Goal: Use online tool/utility: Utilize a website feature to perform a specific function

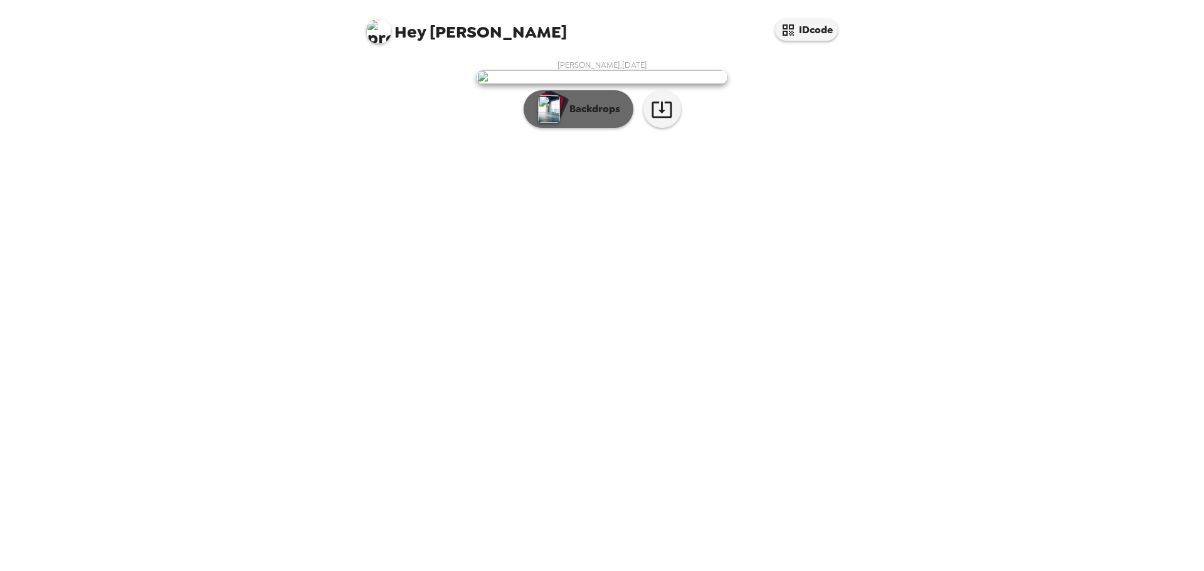
click at [620, 128] on button "Backdrops" at bounding box center [579, 109] width 110 height 38
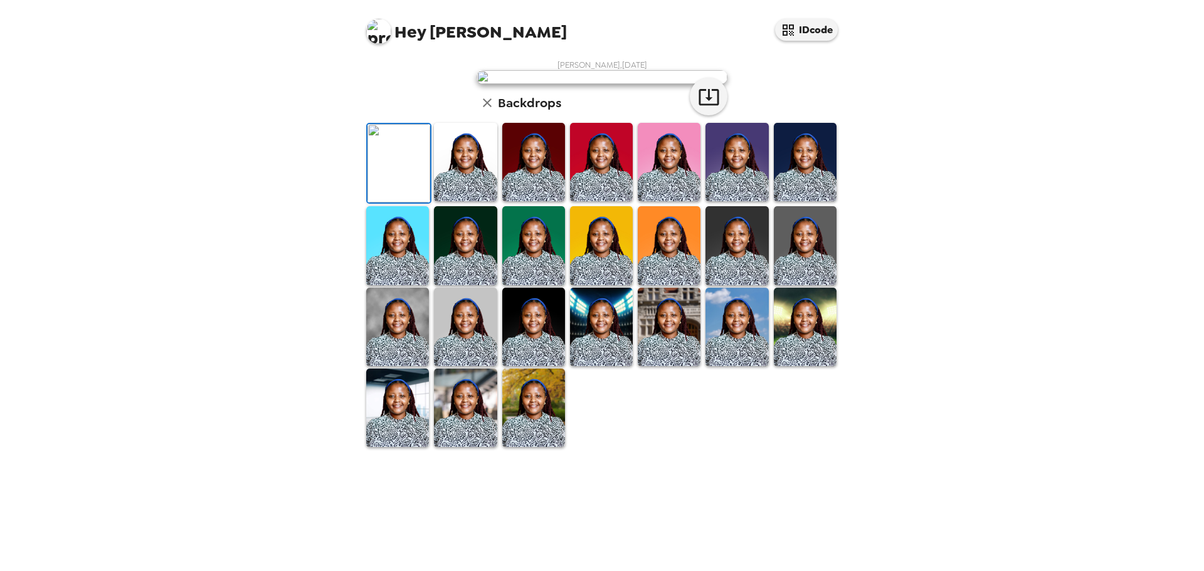
click at [473, 285] on img at bounding box center [465, 245] width 63 height 78
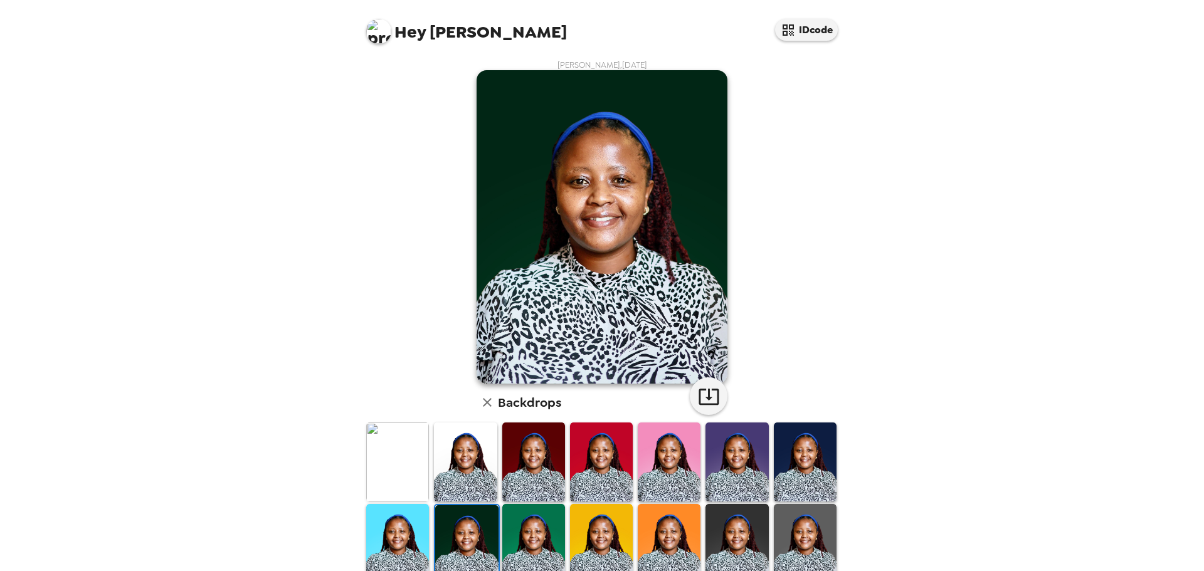
click at [813, 456] on img at bounding box center [805, 462] width 63 height 78
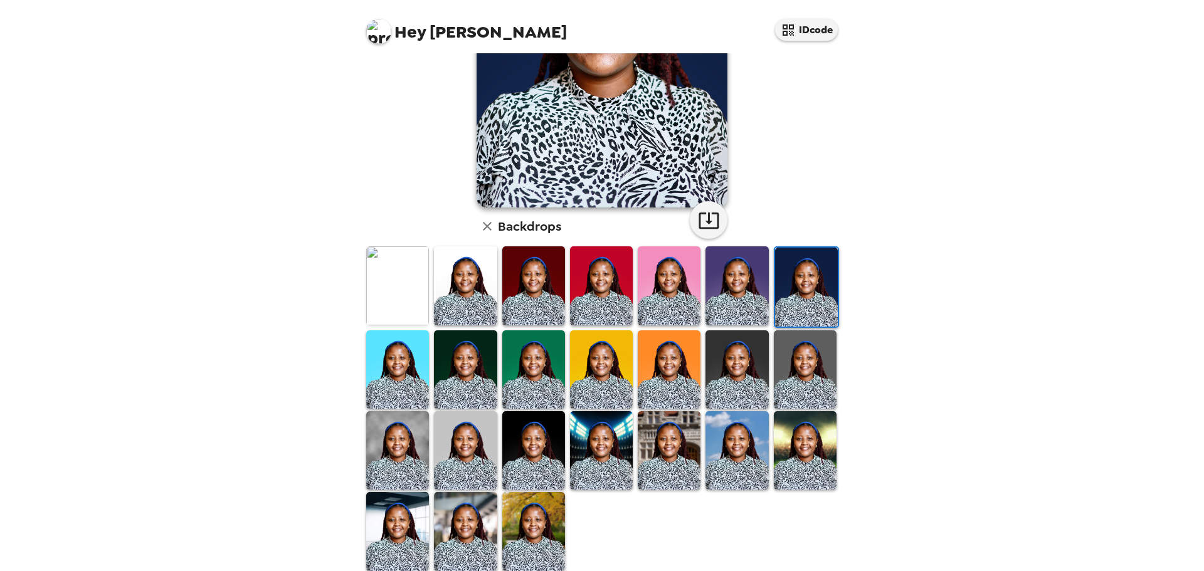
scroll to position [189, 0]
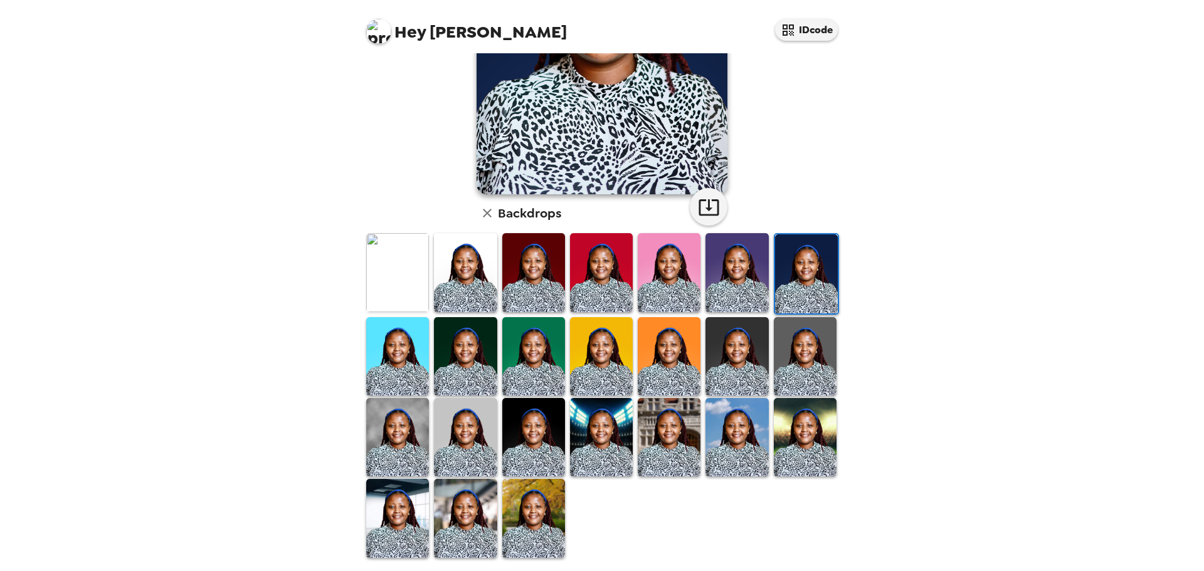
click at [781, 423] on img at bounding box center [805, 437] width 63 height 78
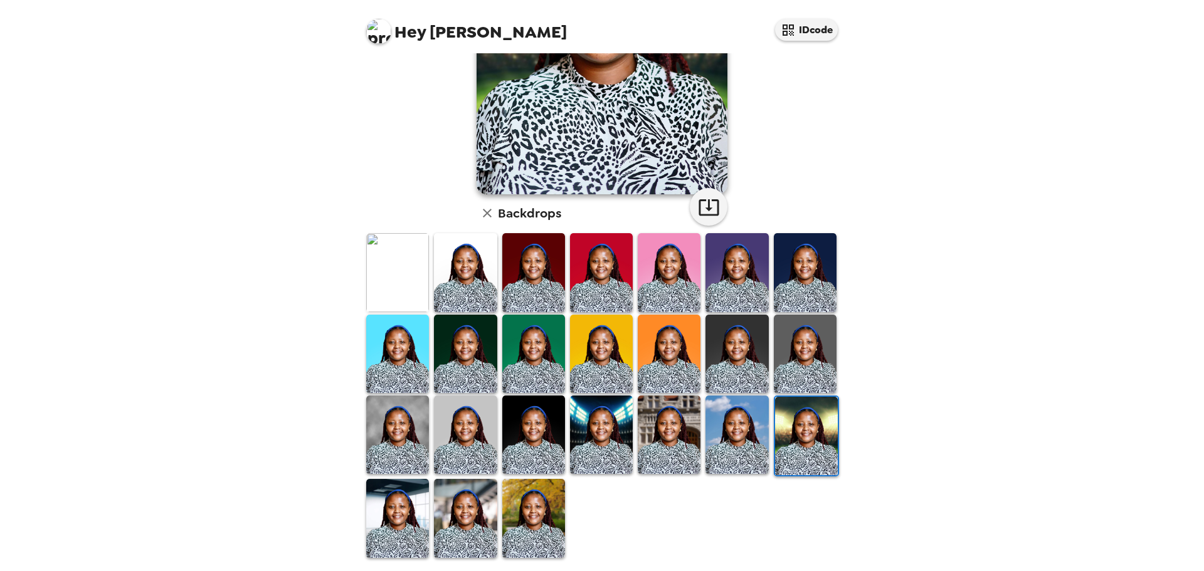
click at [746, 419] on img at bounding box center [736, 435] width 63 height 78
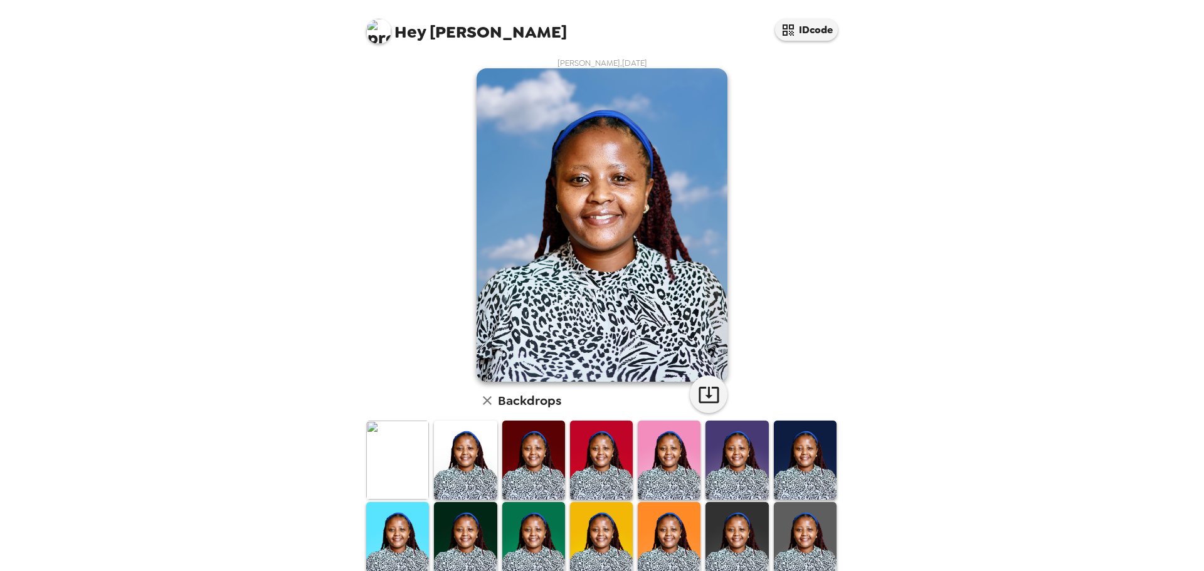
scroll to position [1, 0]
click at [460, 463] on img at bounding box center [465, 460] width 63 height 78
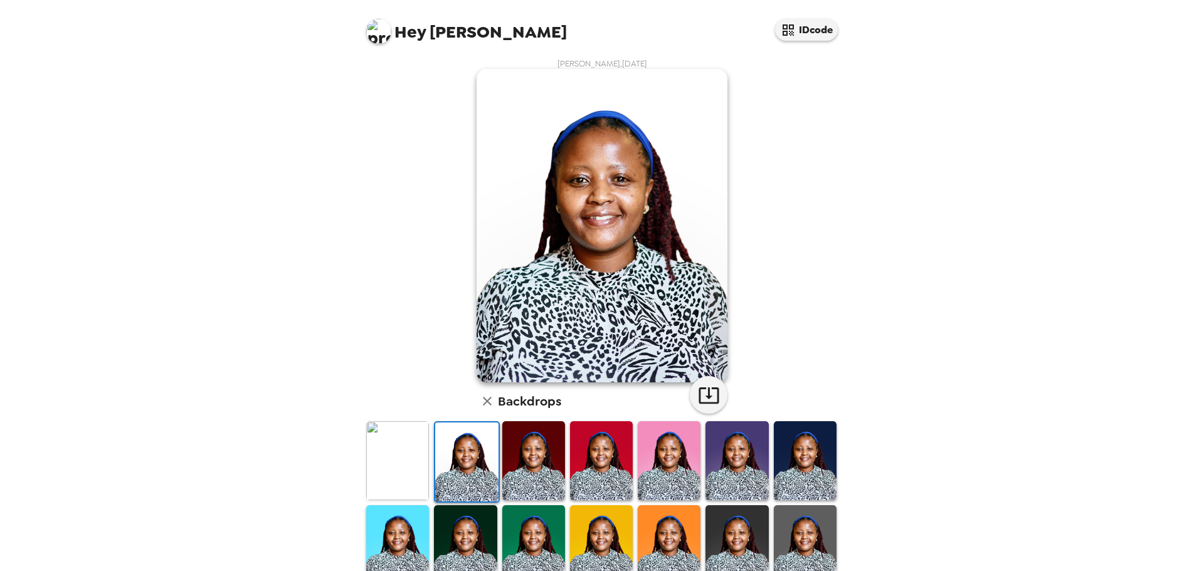
click at [391, 453] on img at bounding box center [397, 460] width 63 height 78
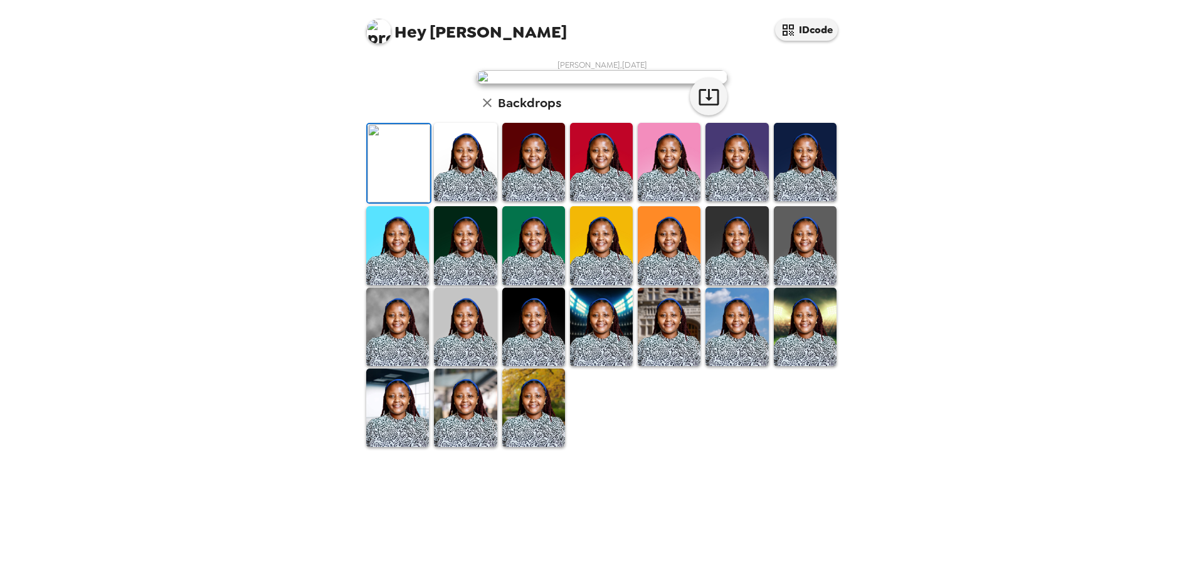
scroll to position [189, 0]
click at [378, 447] on img at bounding box center [397, 408] width 63 height 78
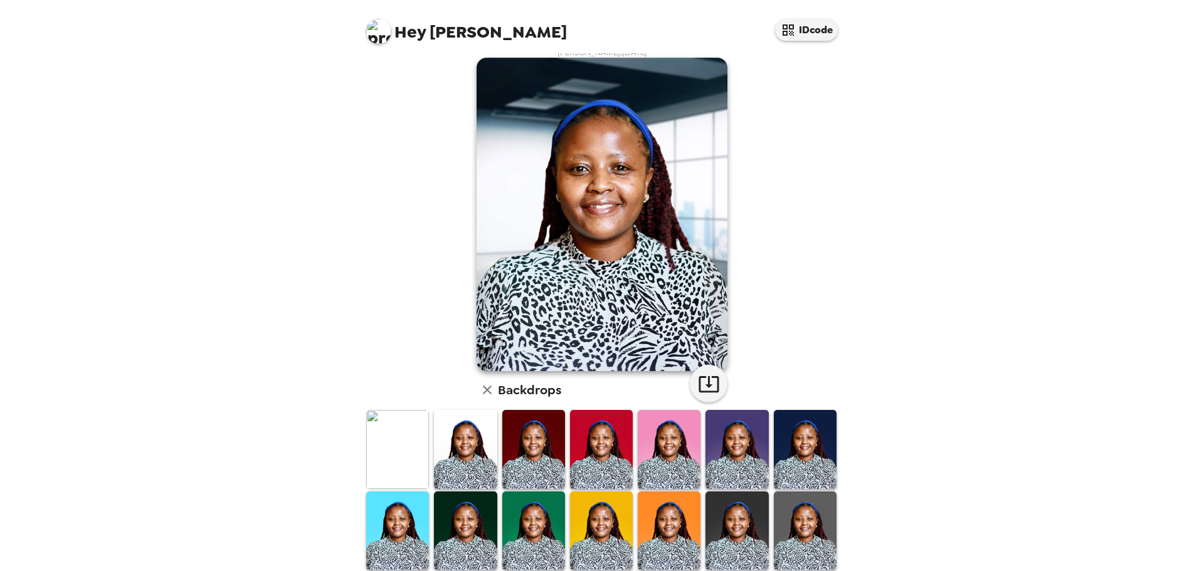
scroll to position [0, 0]
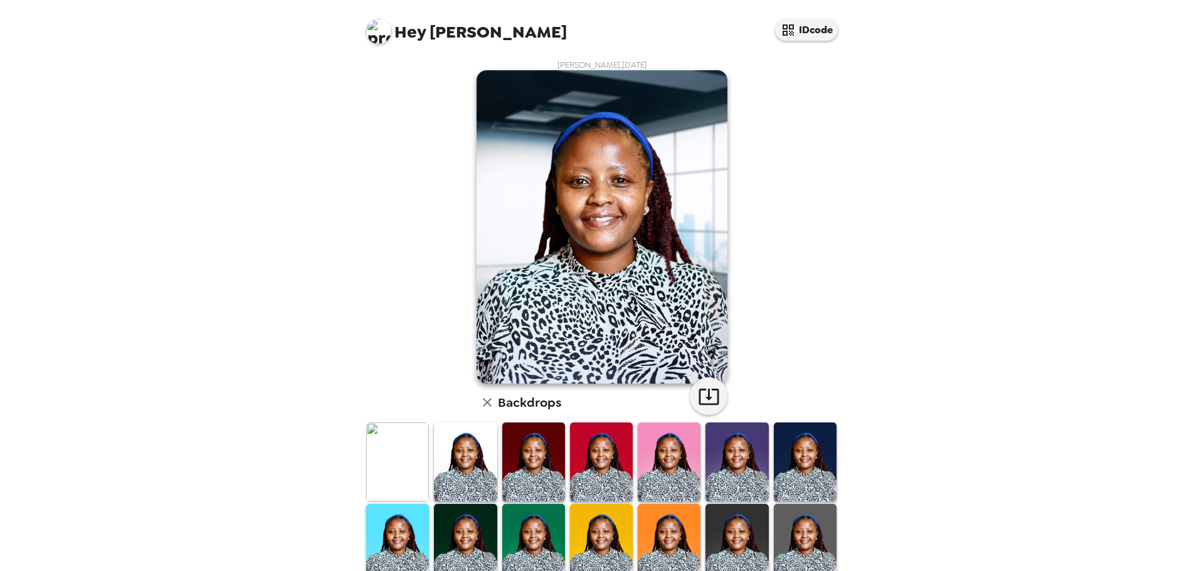
click at [401, 467] on img at bounding box center [397, 462] width 63 height 78
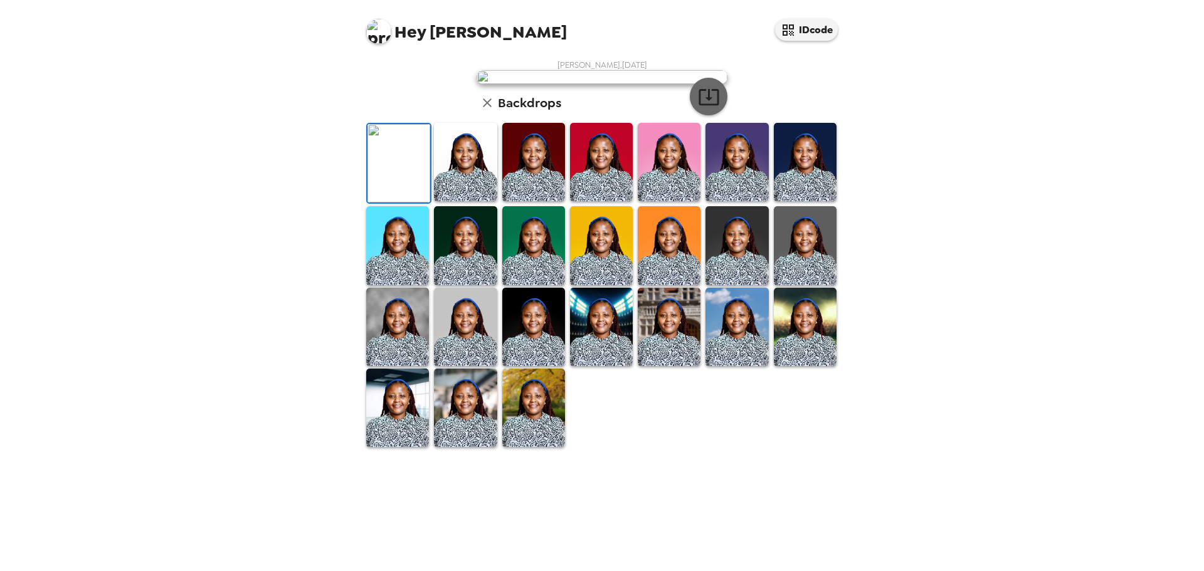
click at [704, 105] on icon "button" at bounding box center [708, 97] width 20 height 16
